Goal: Transaction & Acquisition: Purchase product/service

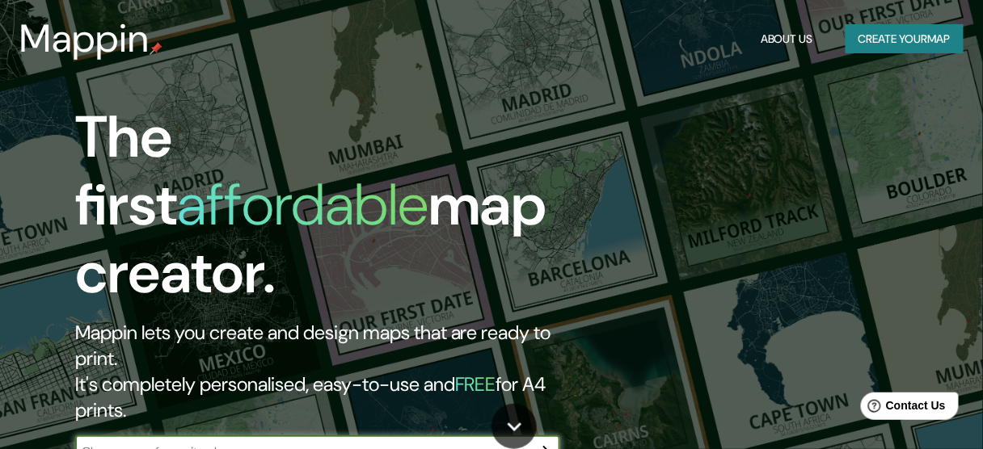
click at [865, 29] on button "Create your map" at bounding box center [905, 39] width 118 height 30
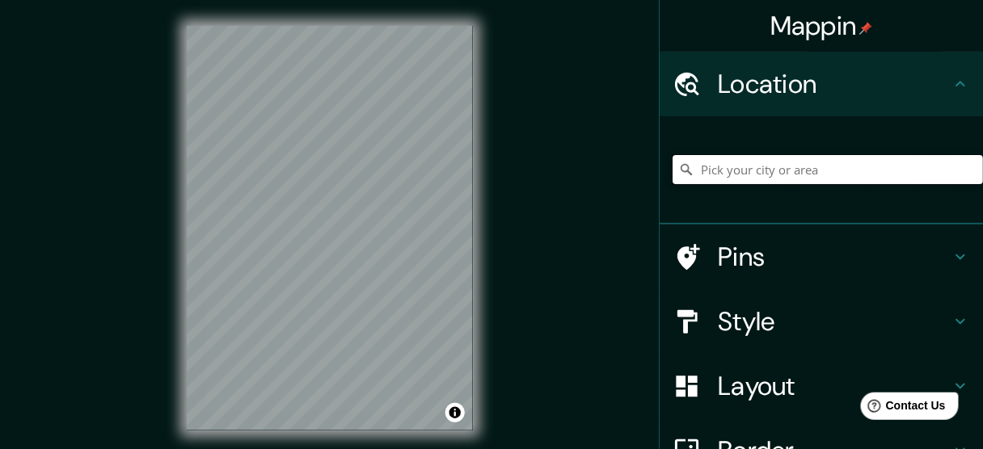
click at [766, 182] on input "Pick your city or area" at bounding box center [828, 169] width 310 height 29
type input "Ibagué, [GEOGRAPHIC_DATA], [GEOGRAPHIC_DATA]"
click at [747, 383] on h4 "Layout" at bounding box center [834, 386] width 233 height 32
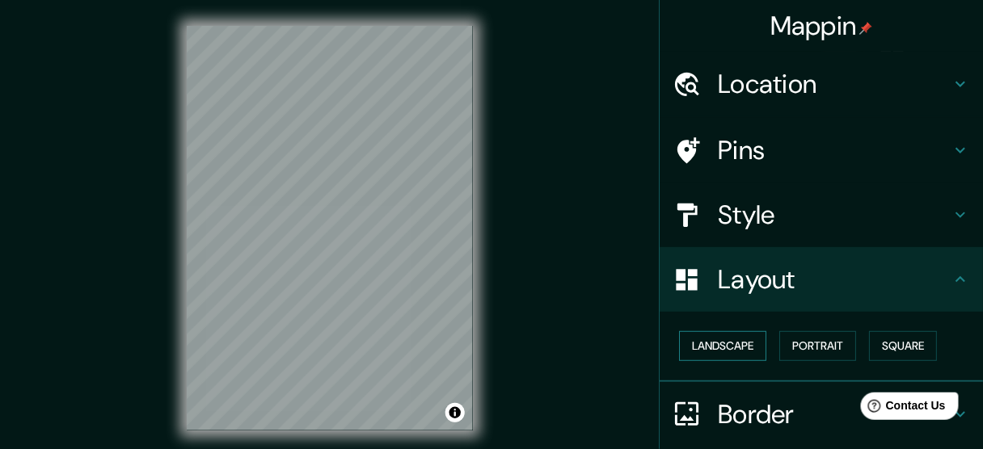
click at [736, 356] on button "Landscape" at bounding box center [722, 346] width 87 height 30
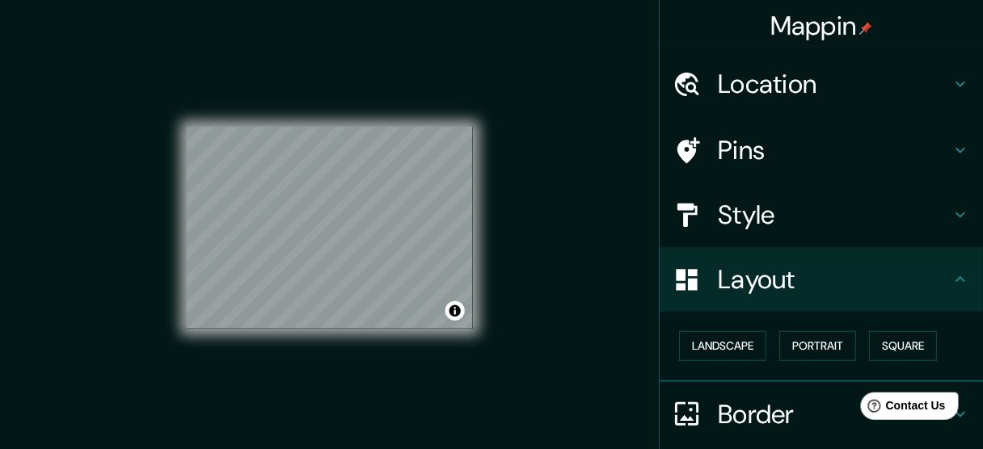
click at [573, 191] on div "Mappin Location [GEOGRAPHIC_DATA], [GEOGRAPHIC_DATA], [GEOGRAPHIC_DATA] [GEOGRA…" at bounding box center [491, 241] width 983 height 482
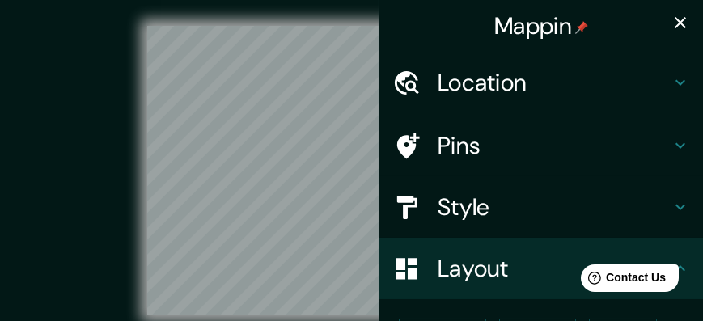
click at [675, 27] on icon "button" at bounding box center [679, 22] width 19 height 19
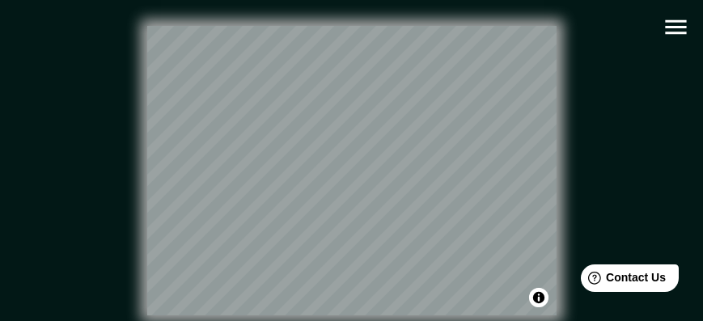
click at [586, 124] on div "© Mapbox © OpenStreetMap Improve this map" at bounding box center [351, 170] width 632 height 289
